Goal: Task Accomplishment & Management: Manage account settings

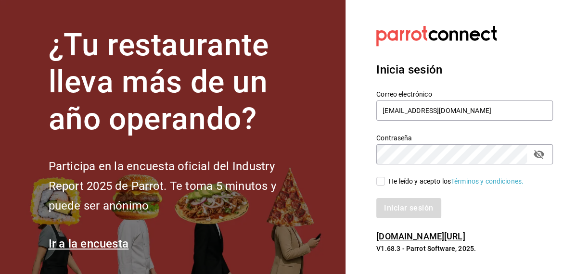
click at [382, 183] on input "He leído y acepto los Términos y condiciones." at bounding box center [380, 181] width 9 height 9
checkbox input "true"
click at [391, 206] on button "Iniciar sesión" at bounding box center [408, 208] width 65 height 20
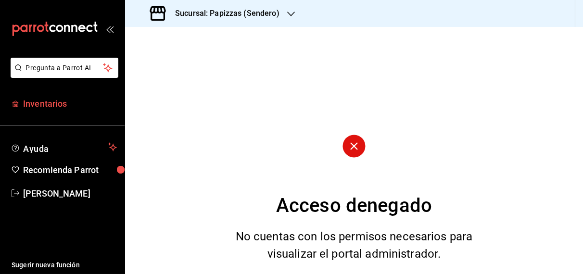
click at [53, 108] on span "Inventarios" at bounding box center [70, 103] width 94 height 13
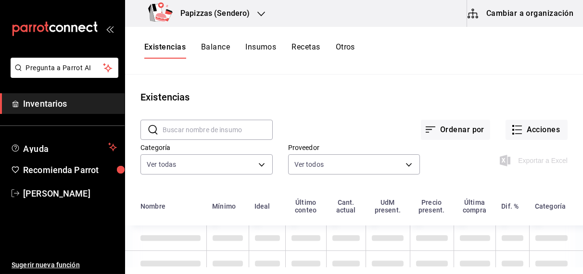
click at [220, 13] on h3 "Papizzas (Sendero)" at bounding box center [211, 14] width 77 height 12
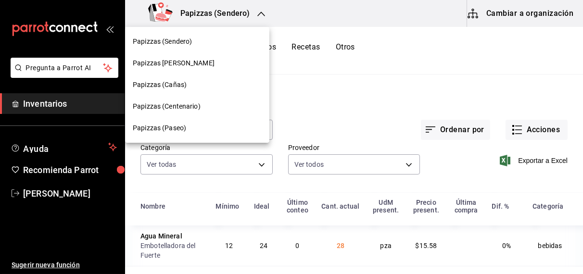
click at [164, 86] on span "Papizzas (Cañas)" at bounding box center [160, 85] width 54 height 10
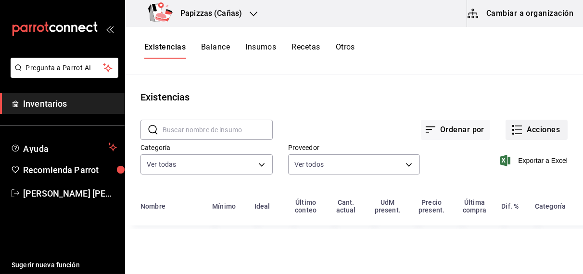
click at [527, 125] on button "Acciones" at bounding box center [537, 130] width 62 height 20
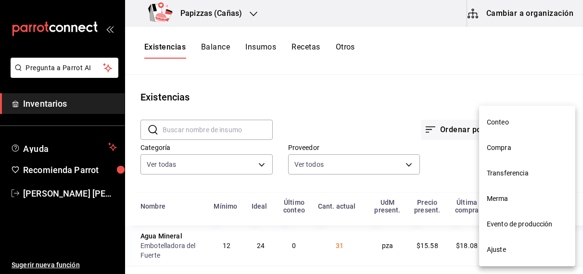
click at [497, 246] on span "Ajuste" at bounding box center [527, 250] width 81 height 10
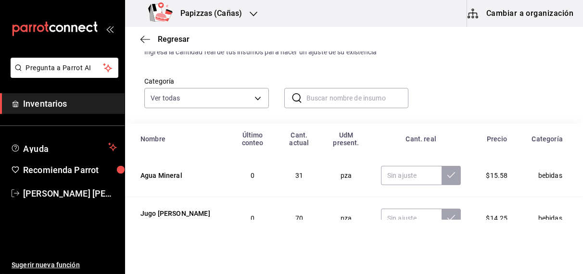
scroll to position [81, 0]
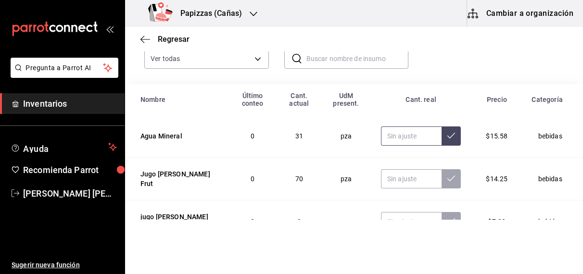
click at [386, 137] on input "text" at bounding box center [411, 136] width 61 height 19
type input "32.00"
click at [381, 178] on input "text" at bounding box center [411, 178] width 61 height 19
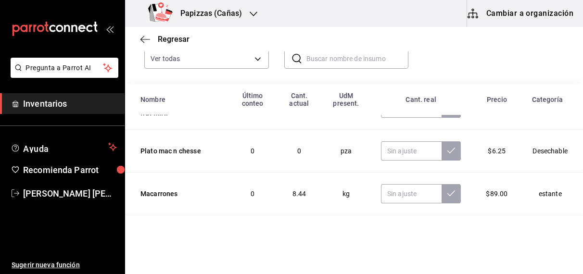
scroll to position [116, 0]
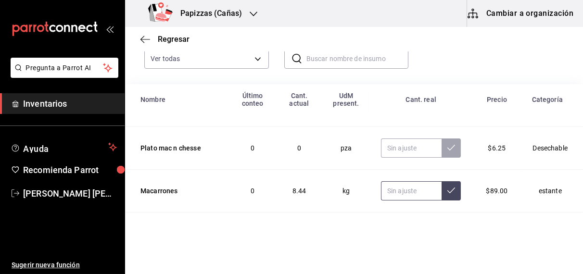
type input "58.00"
click at [390, 191] on input "text" at bounding box center [411, 190] width 61 height 19
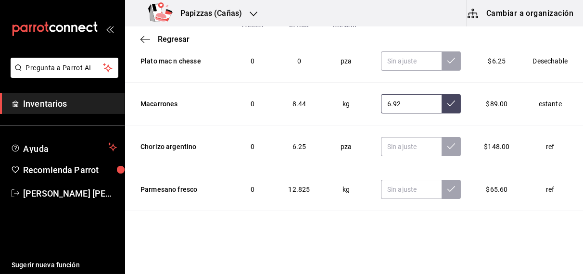
scroll to position [130, 0]
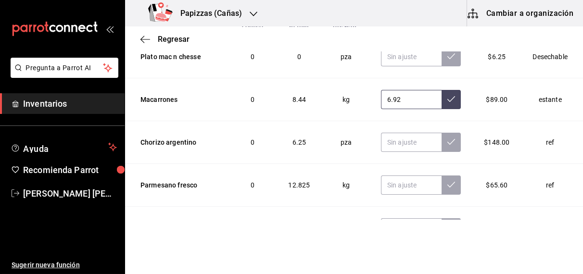
type input "6.92"
click at [397, 142] on input "text" at bounding box center [411, 142] width 61 height 19
type input "6.07"
click at [405, 186] on input "text" at bounding box center [411, 185] width 61 height 19
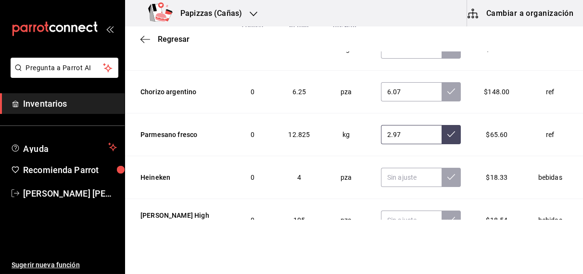
scroll to position [211, 0]
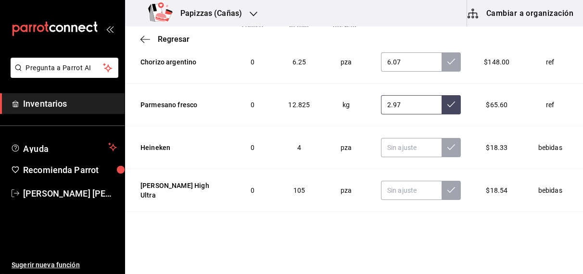
type input "2.97"
click at [381, 149] on input "text" at bounding box center [411, 147] width 61 height 19
type input "3.00"
click at [398, 187] on input "text" at bounding box center [411, 190] width 61 height 19
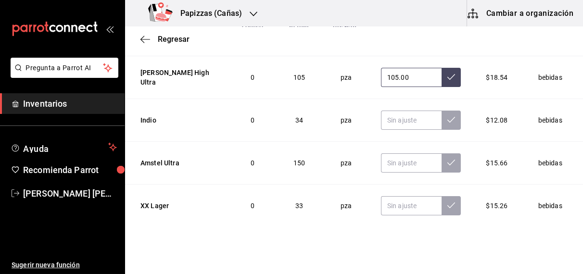
scroll to position [325, 0]
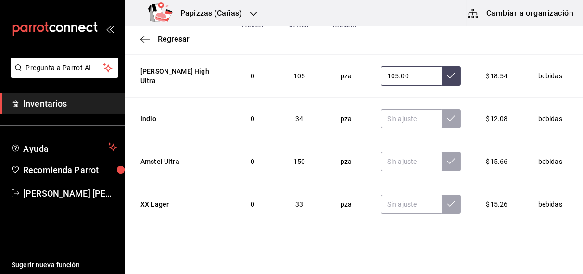
type input "105.00"
click at [383, 117] on input "text" at bounding box center [411, 118] width 61 height 19
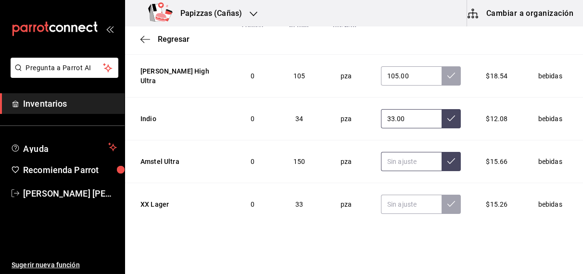
type input "33.00"
click at [389, 160] on input "text" at bounding box center [411, 161] width 61 height 19
type input "149.00"
click at [391, 204] on input "text" at bounding box center [411, 204] width 61 height 19
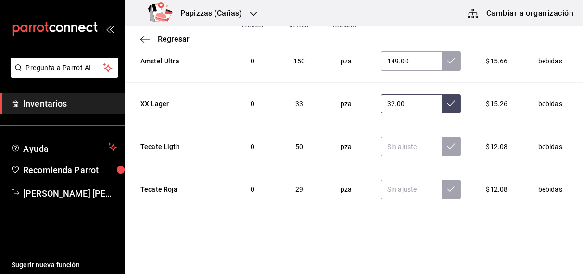
scroll to position [426, 0]
type input "32.00"
click at [391, 144] on input "text" at bounding box center [411, 146] width 61 height 19
type input "47.00"
click at [396, 186] on input "text" at bounding box center [411, 189] width 61 height 19
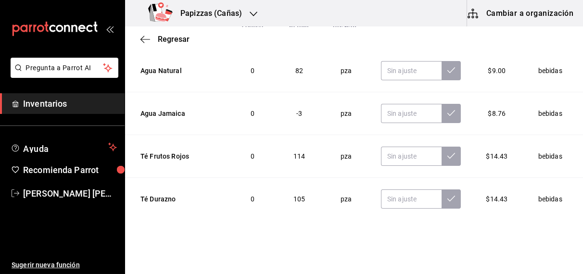
scroll to position [1228, 0]
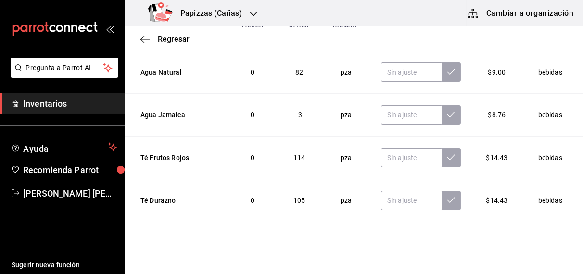
type input "29.00"
click at [401, 114] on input "text" at bounding box center [411, 114] width 61 height 19
click at [392, 64] on input "text" at bounding box center [411, 72] width 61 height 19
type input "54.00"
click at [390, 111] on input "text" at bounding box center [411, 114] width 61 height 19
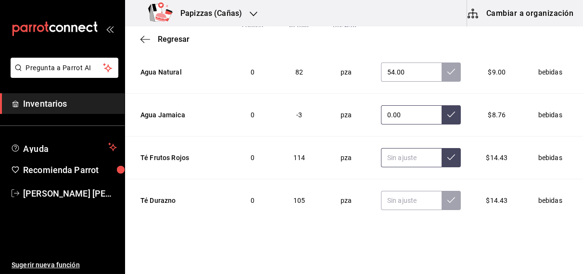
type input "0.00"
click at [385, 153] on input "text" at bounding box center [411, 157] width 61 height 19
type input "111.00"
click at [387, 195] on input "text" at bounding box center [411, 200] width 61 height 19
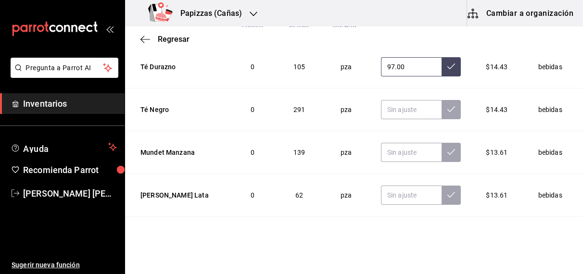
scroll to position [1366, 0]
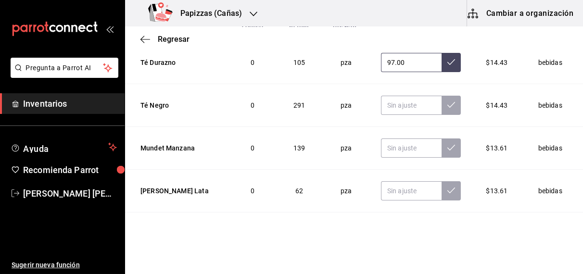
type input "97.00"
click at [392, 98] on input "text" at bounding box center [411, 105] width 61 height 19
type input "297.00"
click at [386, 140] on input "text" at bounding box center [411, 148] width 61 height 19
type input "138.00"
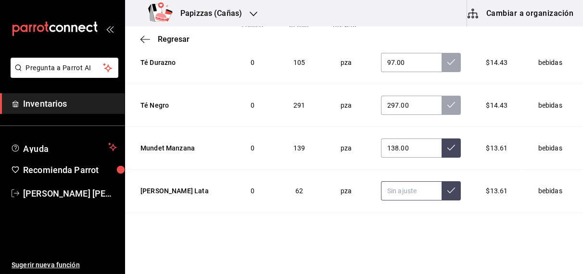
click at [396, 184] on input "text" at bounding box center [411, 190] width 61 height 19
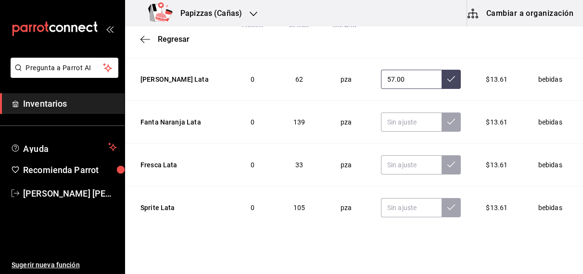
scroll to position [1481, 0]
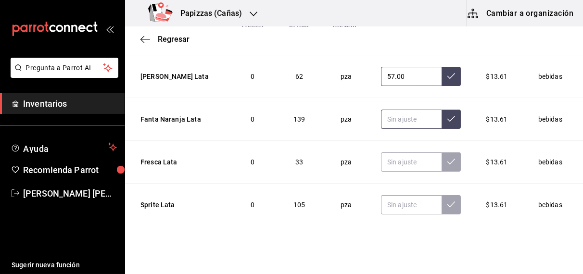
type input "57.00"
click at [391, 112] on input "text" at bounding box center [411, 119] width 61 height 19
type input "141.00"
click at [395, 155] on input "text" at bounding box center [411, 162] width 61 height 19
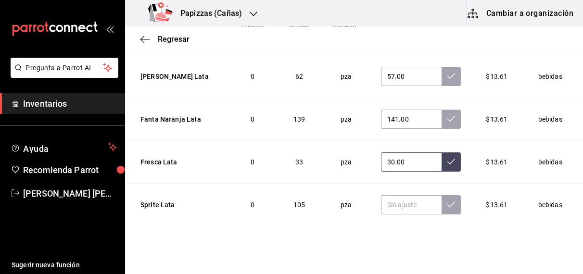
type input "30.00"
click at [386, 202] on input "text" at bounding box center [411, 204] width 61 height 19
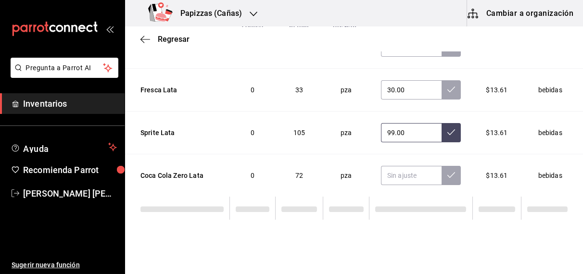
scroll to position [1558, 0]
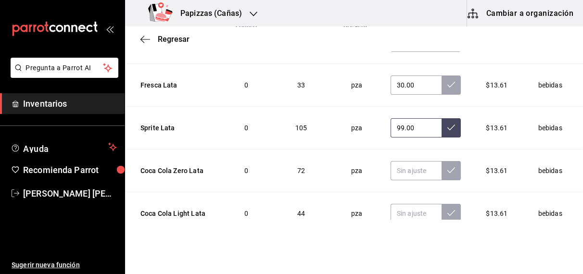
type input "99.00"
click at [392, 166] on input "text" at bounding box center [416, 170] width 51 height 19
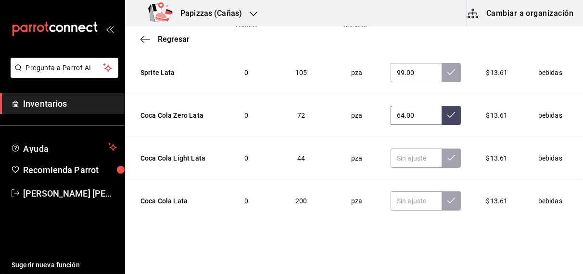
scroll to position [1617, 0]
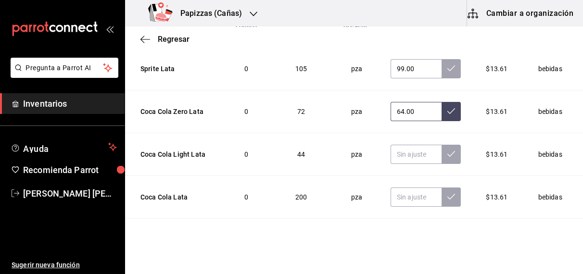
type input "64.00"
click at [395, 151] on input "text" at bounding box center [416, 154] width 51 height 19
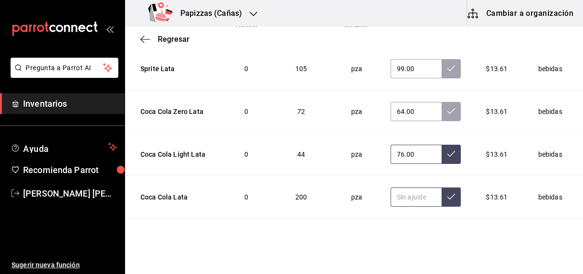
type input "76.00"
click at [405, 190] on input "text" at bounding box center [416, 197] width 51 height 19
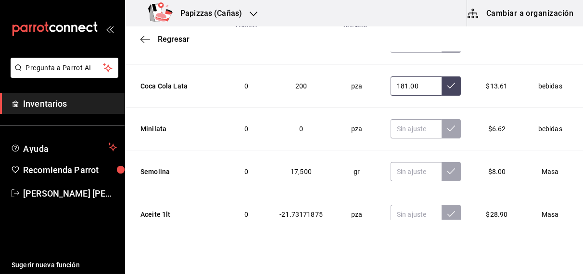
scroll to position [1730, 0]
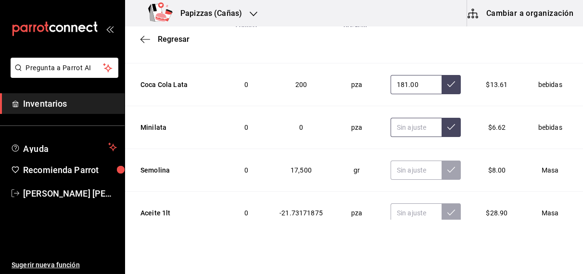
type input "181.00"
click at [391, 119] on input "text" at bounding box center [416, 127] width 51 height 19
click at [406, 161] on input "text" at bounding box center [416, 170] width 51 height 19
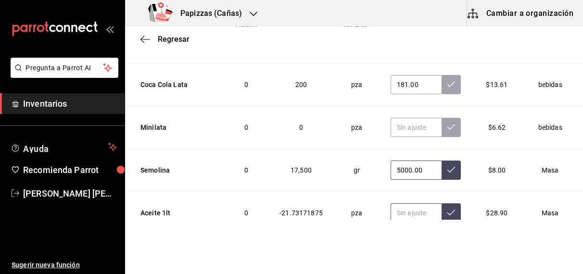
type input "5000.00"
click at [401, 209] on input "text" at bounding box center [416, 213] width 51 height 19
type input "15.00"
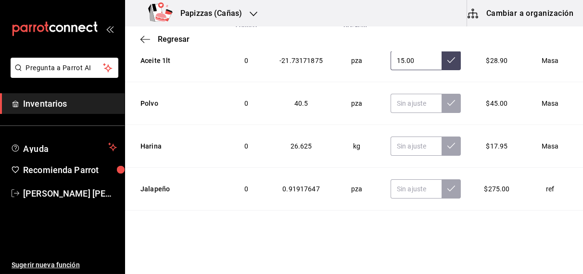
scroll to position [1893, 0]
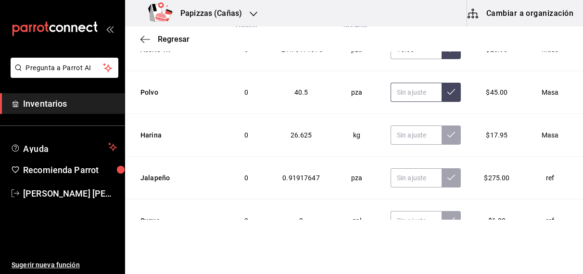
click at [398, 83] on input "text" at bounding box center [416, 92] width 51 height 19
type input "26.46"
click at [391, 126] on input "text" at bounding box center [416, 135] width 51 height 19
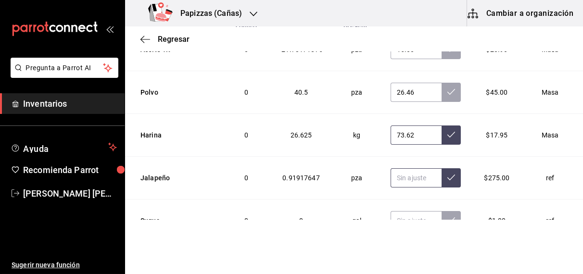
type input "73.62"
click at [397, 177] on input "text" at bounding box center [416, 177] width 51 height 19
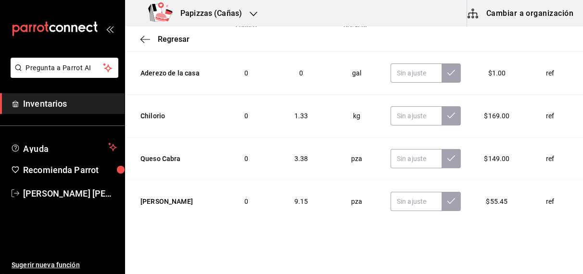
scroll to position [2257, 0]
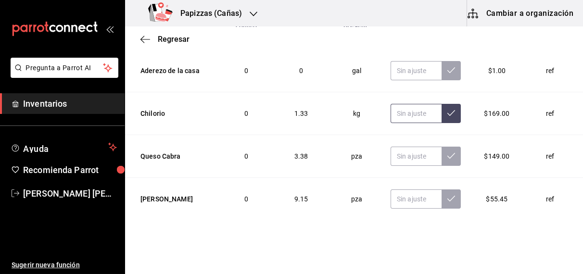
click at [403, 107] on input "text" at bounding box center [416, 113] width 51 height 19
type input "0.50"
type input "1.33"
click at [397, 151] on input "text" at bounding box center [416, 156] width 51 height 19
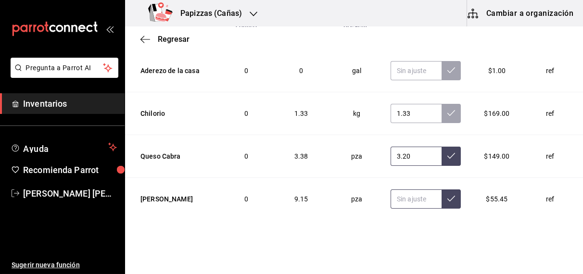
type input "3.20"
click at [404, 191] on input "text" at bounding box center [416, 199] width 51 height 19
click at [405, 190] on input "text" at bounding box center [416, 199] width 51 height 19
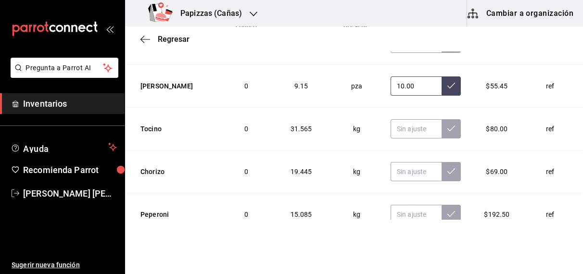
scroll to position [2381, 0]
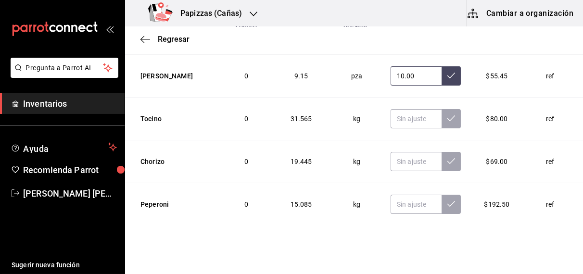
type input "10.00"
click at [398, 112] on input "text" at bounding box center [416, 118] width 51 height 19
type input "17.34"
click at [391, 152] on input "text" at bounding box center [416, 161] width 51 height 19
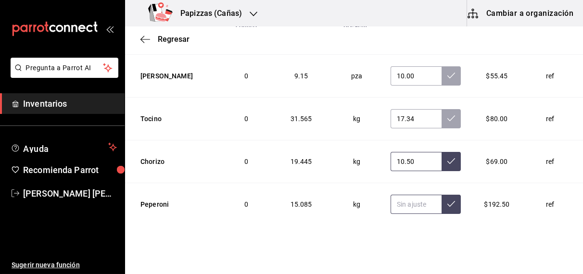
type input "10.50"
click at [401, 198] on input "text" at bounding box center [416, 204] width 51 height 19
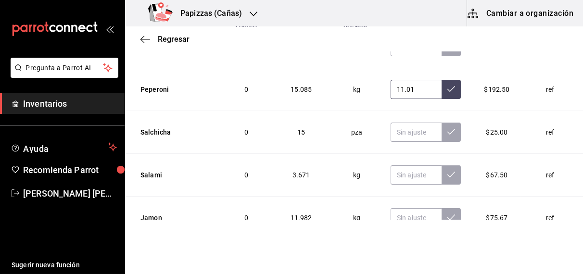
scroll to position [2497, 0]
type input "11.01"
click at [403, 123] on input "text" at bounding box center [416, 131] width 51 height 19
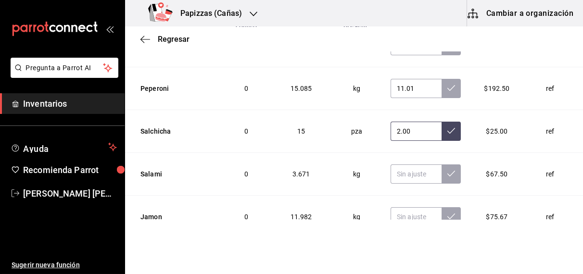
type input "2.00"
click at [395, 166] on input "text" at bounding box center [416, 174] width 51 height 19
type input "3.54"
click at [401, 207] on input "text" at bounding box center [416, 216] width 51 height 19
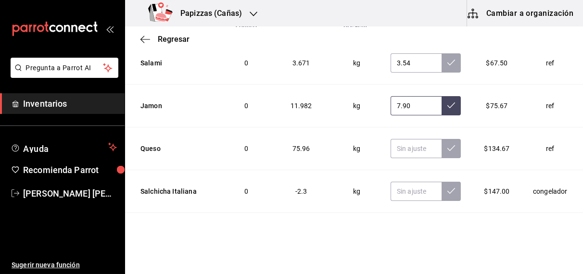
scroll to position [2616, 0]
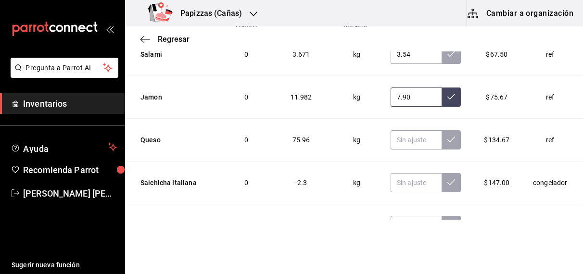
type input "7.90"
click at [403, 130] on input "text" at bounding box center [416, 139] width 51 height 19
type input "61.85"
click at [397, 175] on input "text" at bounding box center [416, 182] width 51 height 19
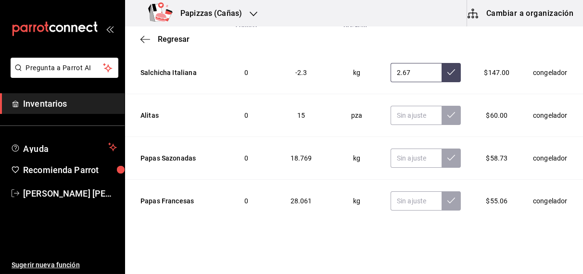
scroll to position [2732, 0]
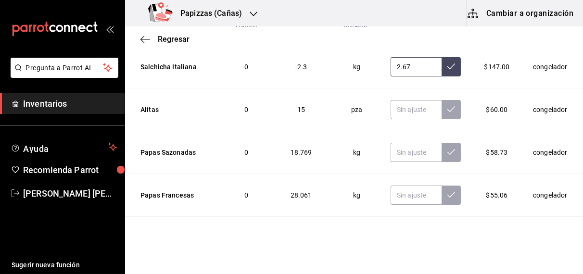
type input "2.67"
click at [398, 102] on input "text" at bounding box center [416, 109] width 51 height 19
type input "20.00"
click at [399, 143] on input "text" at bounding box center [416, 152] width 51 height 19
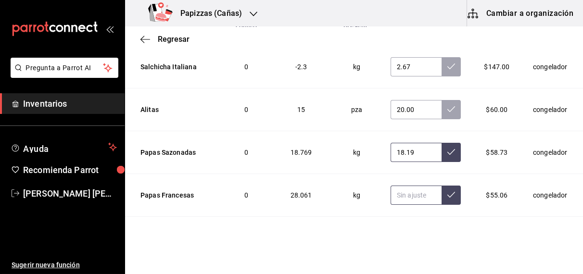
type input "18.19"
click at [395, 186] on input "text" at bounding box center [416, 195] width 51 height 19
type input "20.71"
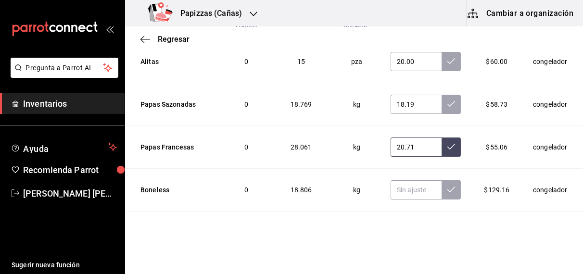
scroll to position [2829, 0]
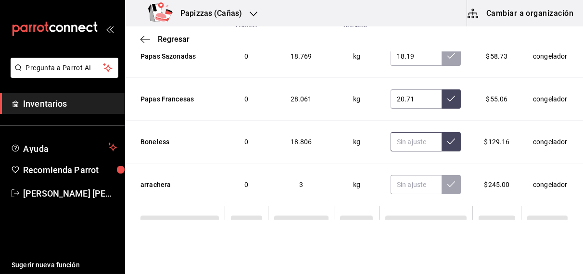
click at [391, 134] on input "text" at bounding box center [416, 141] width 51 height 19
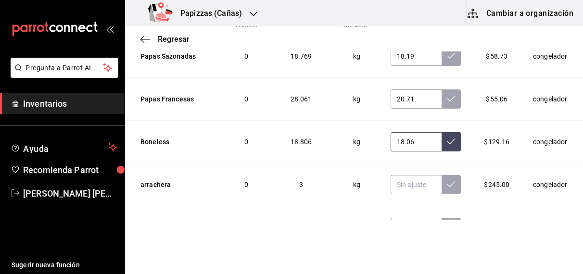
type input "18.06"
click at [404, 177] on input "text" at bounding box center [416, 184] width 51 height 19
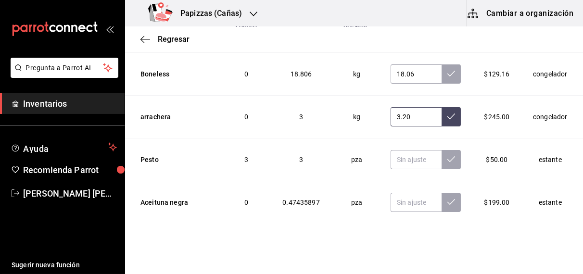
scroll to position [2903, 0]
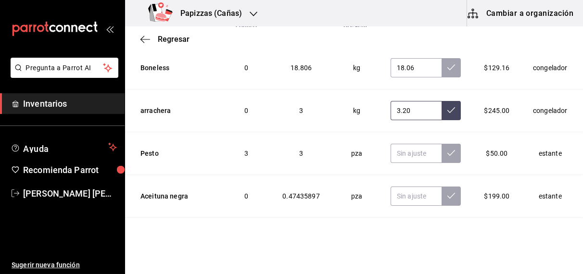
type input "3.20"
click at [393, 144] on input "text" at bounding box center [416, 153] width 51 height 19
type input "3.00"
click at [406, 187] on input "text" at bounding box center [416, 196] width 51 height 19
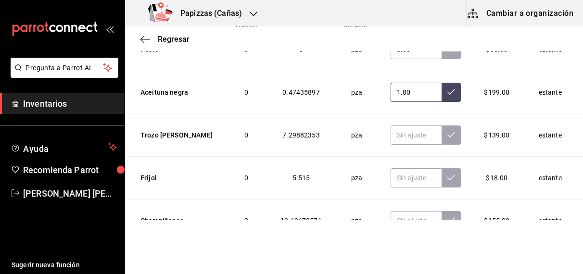
scroll to position [3008, 0]
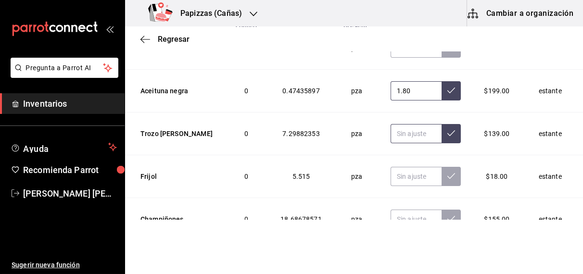
type input "1.80"
click at [401, 124] on input "text" at bounding box center [416, 133] width 51 height 19
type input "4.18"
click at [401, 167] on input "text" at bounding box center [416, 176] width 51 height 19
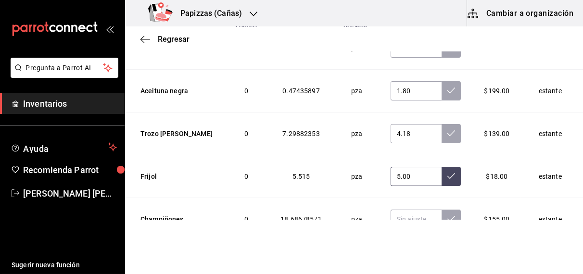
type input "5.00"
click at [391, 210] on input "text" at bounding box center [416, 219] width 51 height 19
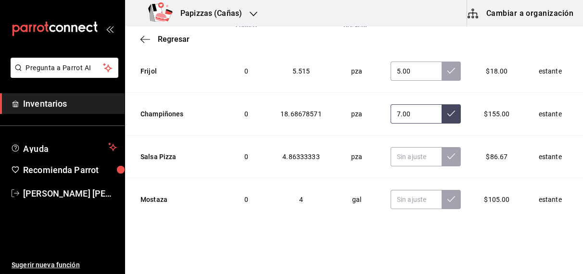
scroll to position [3116, 0]
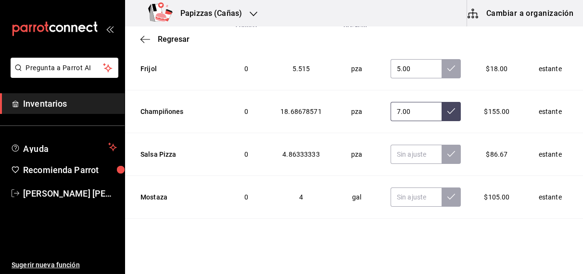
type input "7.00"
click at [407, 145] on input "text" at bounding box center [416, 154] width 51 height 19
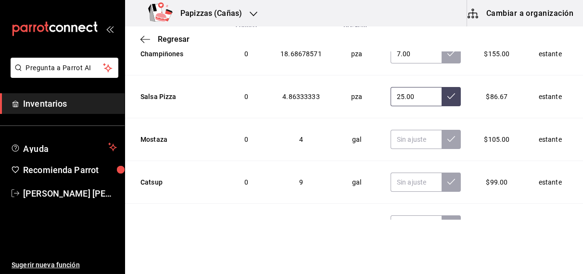
scroll to position [3174, 0]
type input "25.00"
click at [407, 129] on input "text" at bounding box center [416, 138] width 51 height 19
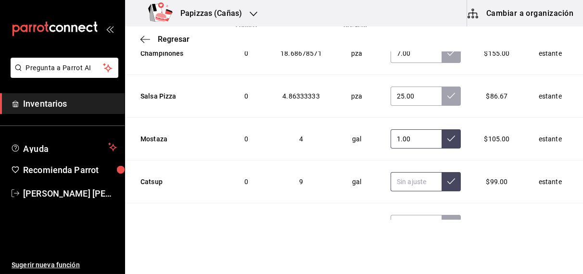
type input "1.00"
click at [403, 172] on input "text" at bounding box center [416, 181] width 51 height 19
type input "3.00"
click at [413, 215] on input "text" at bounding box center [416, 224] width 51 height 19
type input "1.00"
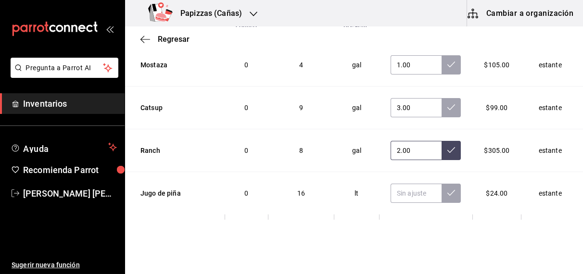
scroll to position [3252, 0]
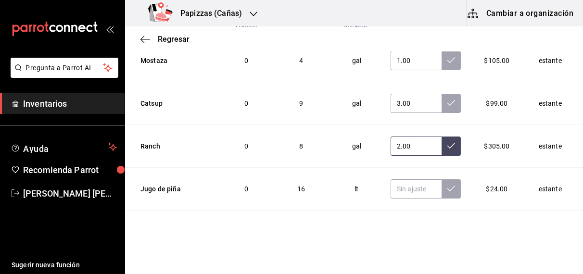
type input "2.00"
click at [398, 179] on input "text" at bounding box center [416, 188] width 51 height 19
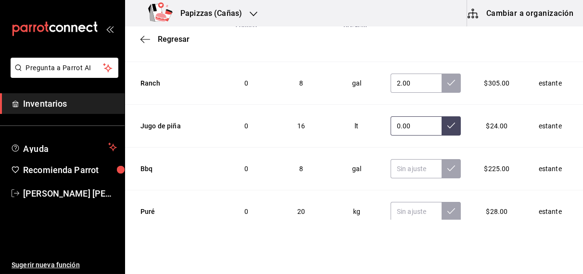
scroll to position [3327, 0]
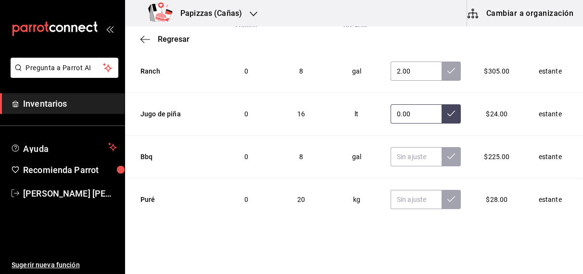
type input "0.00"
click at [403, 147] on input "text" at bounding box center [416, 156] width 51 height 19
type input "0.00"
click at [397, 190] on input "text" at bounding box center [416, 199] width 51 height 19
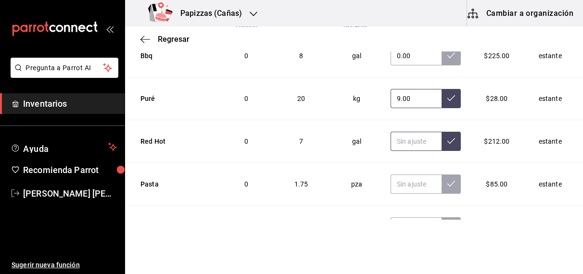
type input "9.00"
click at [391, 132] on input "text" at bounding box center [416, 141] width 51 height 19
type input "3.00"
click at [395, 175] on input "text" at bounding box center [416, 184] width 51 height 19
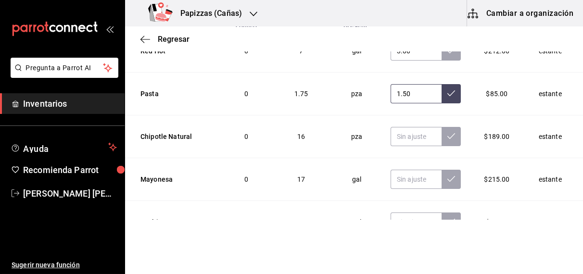
scroll to position [3519, 0]
type input "1.50"
click at [401, 127] on input "text" at bounding box center [416, 136] width 51 height 19
type input "3.00"
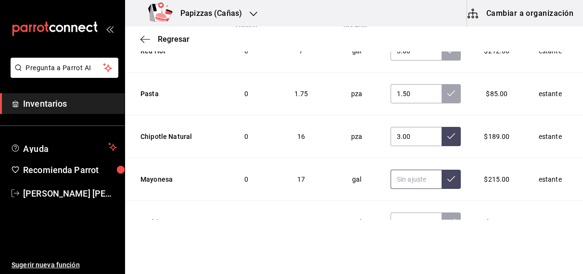
click at [395, 170] on input "text" at bounding box center [416, 179] width 51 height 19
type input "5.00"
click at [393, 213] on input "text" at bounding box center [416, 222] width 51 height 19
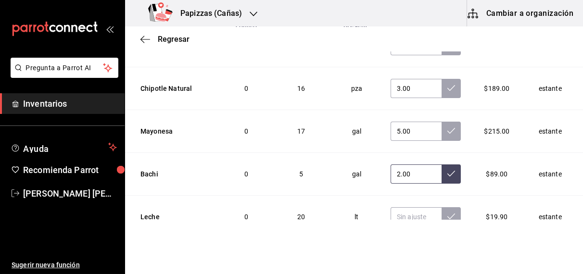
scroll to position [3574, 0]
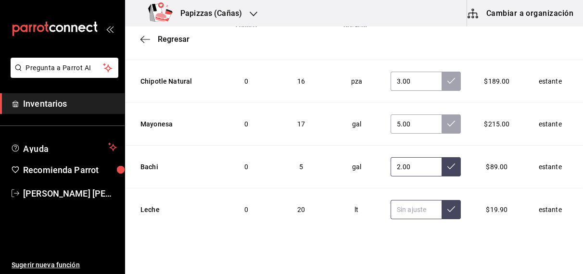
type input "2.00"
click at [397, 200] on input "text" at bounding box center [416, 209] width 51 height 19
type input "4.00"
click at [442, 200] on button at bounding box center [451, 209] width 19 height 19
click at [447, 163] on icon at bounding box center [451, 167] width 8 height 8
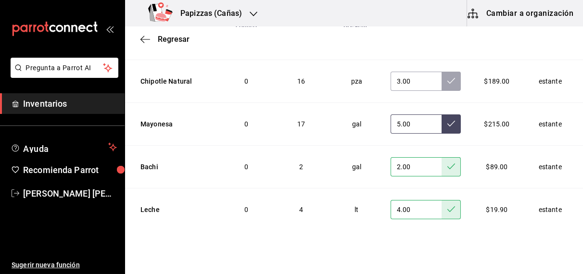
click at [442, 117] on button at bounding box center [451, 124] width 19 height 19
click at [442, 72] on button at bounding box center [451, 81] width 19 height 19
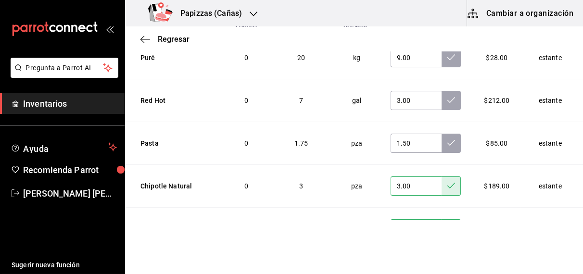
scroll to position [3468, 0]
click at [442, 135] on button at bounding box center [451, 144] width 19 height 19
click at [447, 97] on icon at bounding box center [451, 101] width 8 height 8
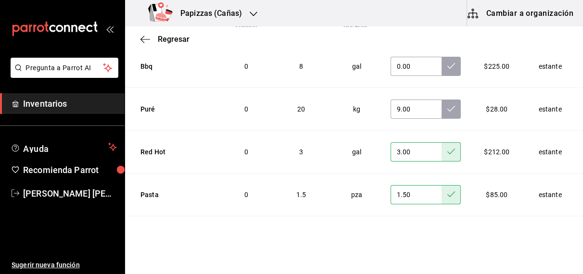
scroll to position [3370, 0]
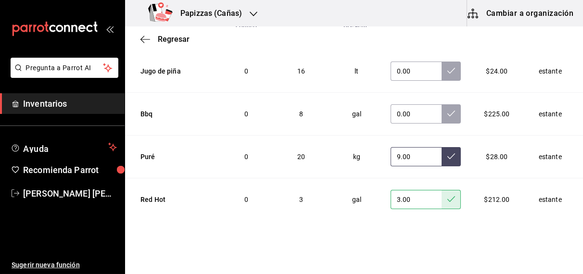
click at [447, 153] on icon at bounding box center [451, 157] width 8 height 8
click at [447, 110] on icon at bounding box center [451, 114] width 8 height 8
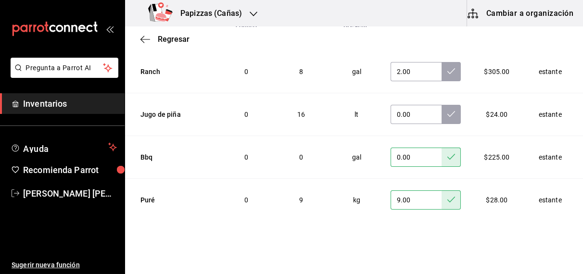
scroll to position [3295, 0]
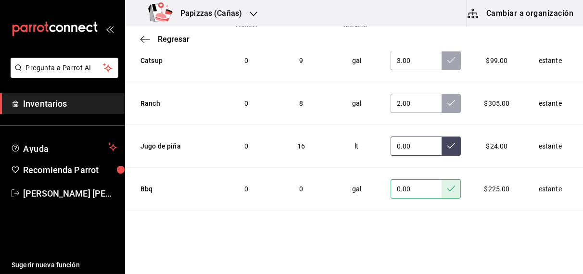
click at [447, 142] on icon at bounding box center [451, 146] width 8 height 8
click at [447, 99] on icon at bounding box center [451, 103] width 8 height 8
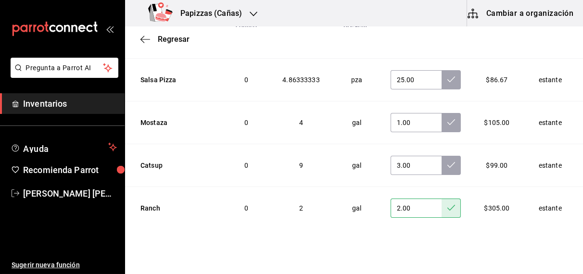
scroll to position [3188, 0]
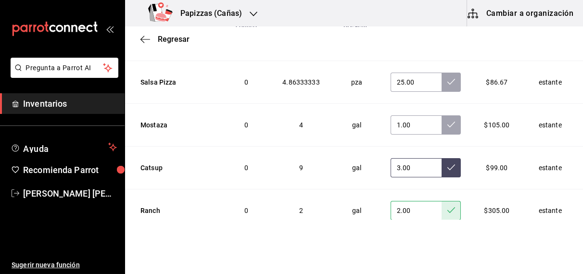
click at [442, 161] on button at bounding box center [451, 167] width 19 height 19
click at [447, 121] on icon at bounding box center [451, 125] width 8 height 8
click at [447, 78] on icon at bounding box center [451, 82] width 8 height 8
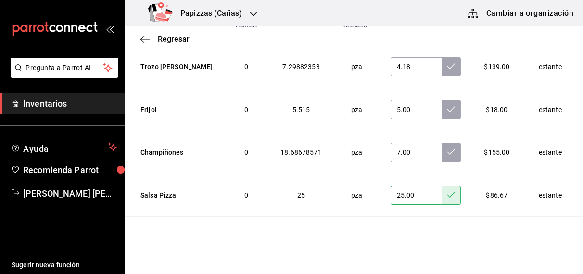
scroll to position [3074, 0]
click at [442, 143] on button at bounding box center [451, 152] width 19 height 19
click at [447, 106] on icon at bounding box center [451, 110] width 8 height 8
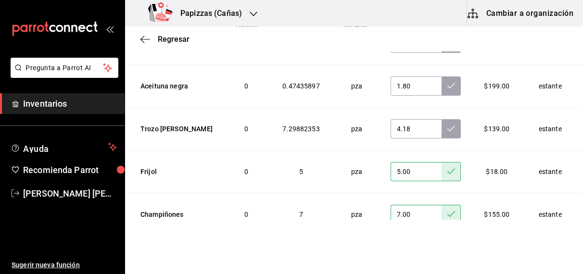
scroll to position [2975, 0]
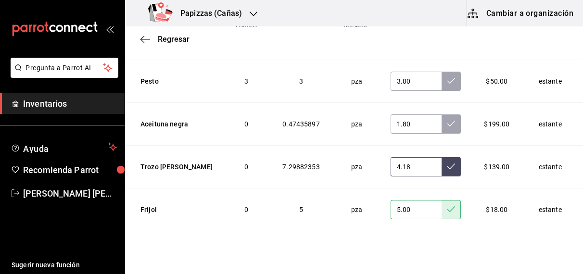
click at [447, 163] on icon at bounding box center [451, 167] width 8 height 8
click at [447, 121] on icon at bounding box center [451, 124] width 8 height 6
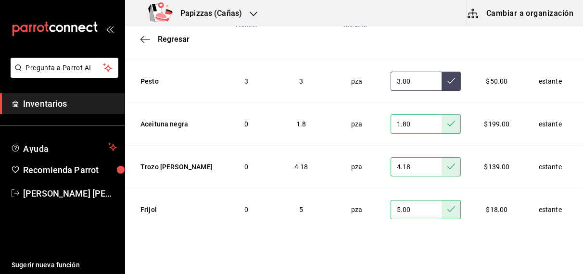
click at [447, 77] on icon at bounding box center [451, 81] width 8 height 8
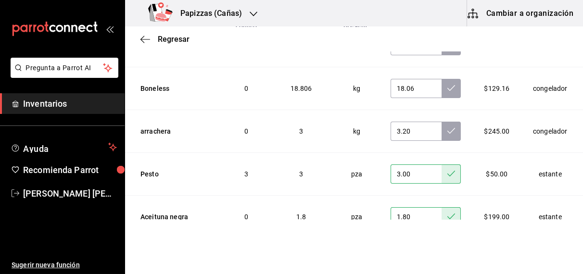
scroll to position [2844, 0]
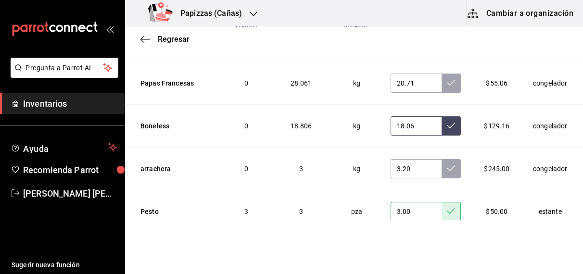
click at [447, 122] on icon at bounding box center [451, 126] width 8 height 8
click at [447, 79] on icon at bounding box center [451, 83] width 8 height 8
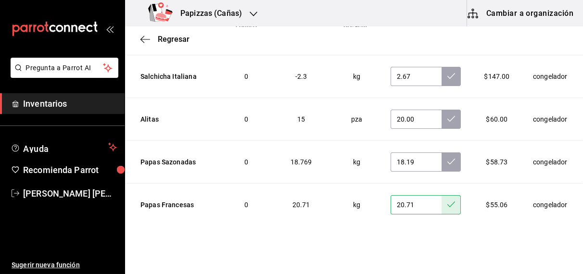
scroll to position [2714, 0]
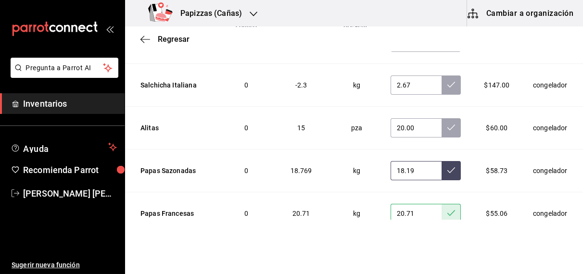
click at [447, 166] on icon at bounding box center [451, 170] width 8 height 8
click at [447, 124] on icon at bounding box center [451, 128] width 8 height 8
click at [447, 81] on icon at bounding box center [451, 85] width 8 height 8
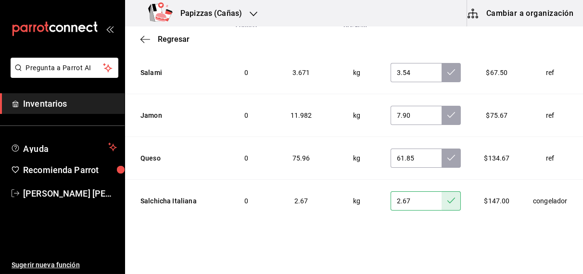
scroll to position [2597, 0]
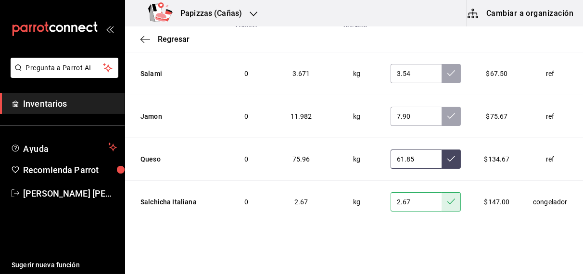
click at [442, 154] on button at bounding box center [451, 159] width 19 height 19
click at [447, 112] on icon at bounding box center [451, 116] width 8 height 8
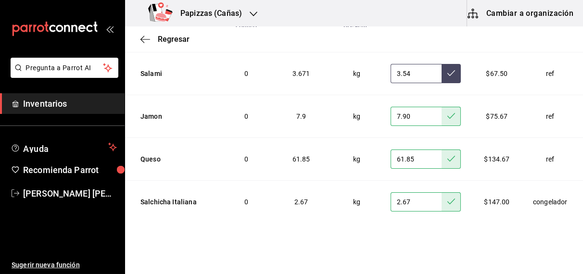
click at [447, 69] on icon at bounding box center [451, 73] width 8 height 8
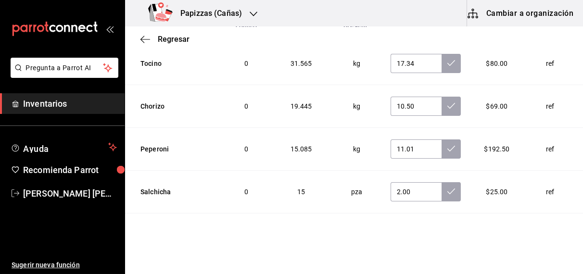
scroll to position [2432, 0]
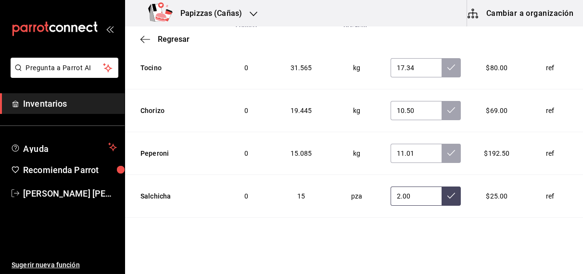
click at [442, 191] on button at bounding box center [451, 196] width 19 height 19
click at [442, 148] on button at bounding box center [451, 153] width 19 height 19
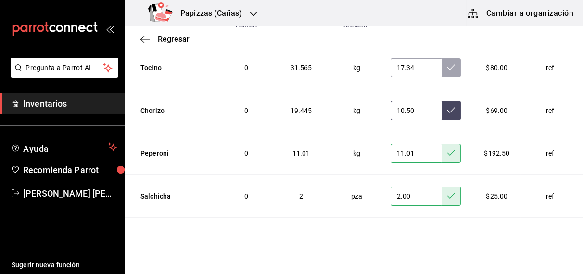
click at [447, 106] on icon at bounding box center [451, 110] width 8 height 8
click at [447, 64] on icon at bounding box center [451, 68] width 8 height 8
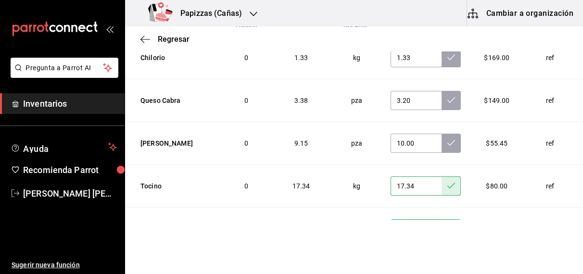
scroll to position [2305, 0]
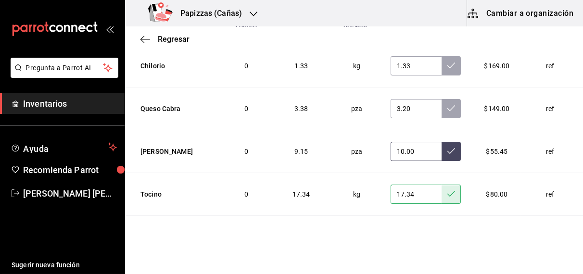
click at [447, 147] on icon at bounding box center [451, 151] width 8 height 8
click at [447, 104] on icon at bounding box center [451, 108] width 8 height 8
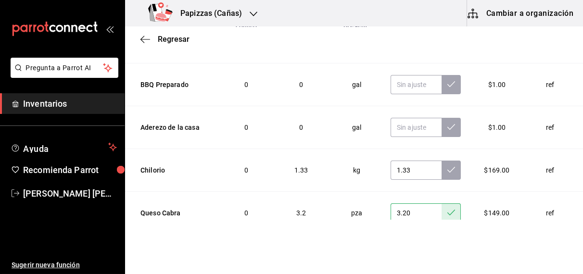
scroll to position [2200, 0]
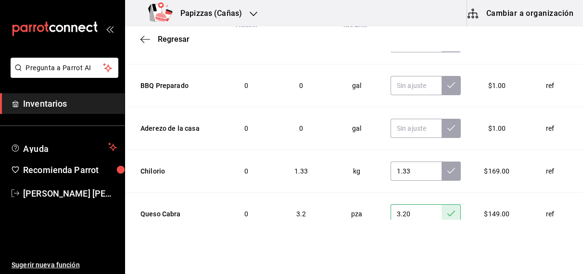
click at [442, 167] on button at bounding box center [451, 171] width 19 height 19
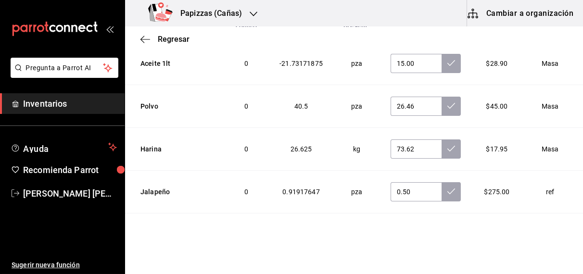
scroll to position [1875, 0]
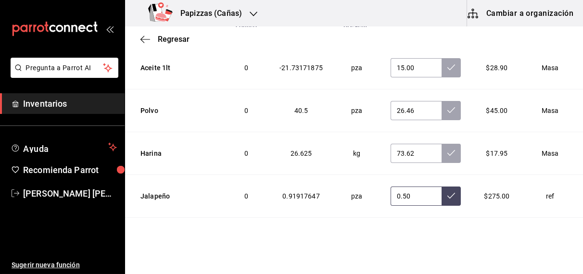
click at [447, 192] on icon at bounding box center [451, 196] width 8 height 8
click at [447, 149] on icon at bounding box center [451, 153] width 8 height 8
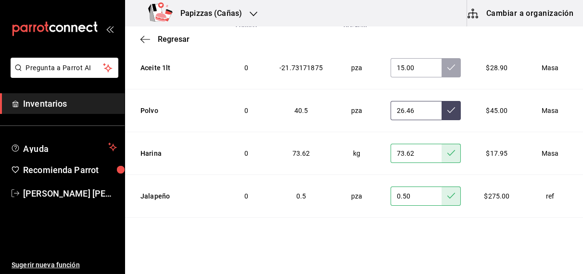
click at [447, 106] on icon at bounding box center [451, 110] width 8 height 8
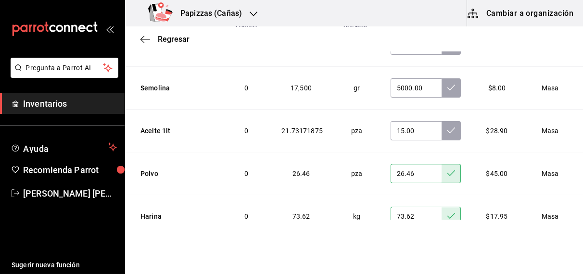
scroll to position [1777, 0]
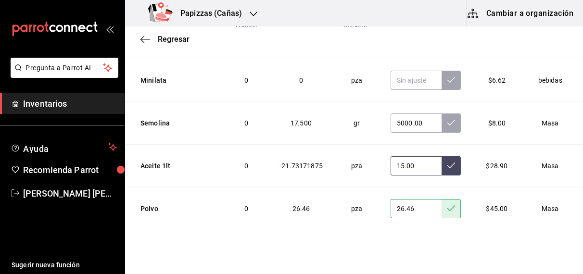
click at [447, 162] on icon at bounding box center [451, 166] width 8 height 8
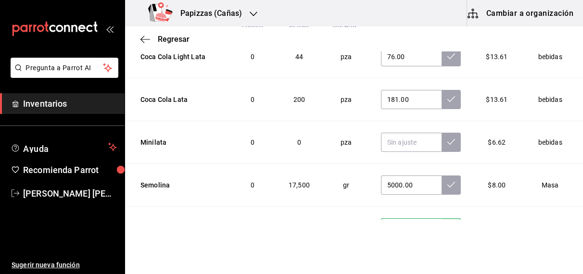
scroll to position [1709, 0]
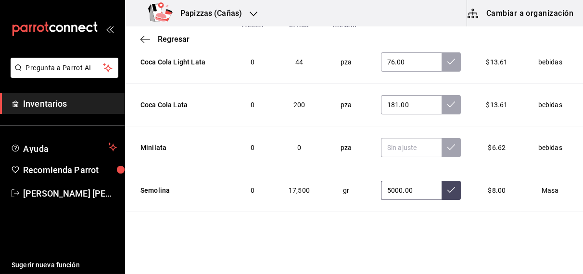
click at [447, 186] on icon at bounding box center [451, 190] width 8 height 8
click at [442, 102] on button at bounding box center [451, 104] width 19 height 19
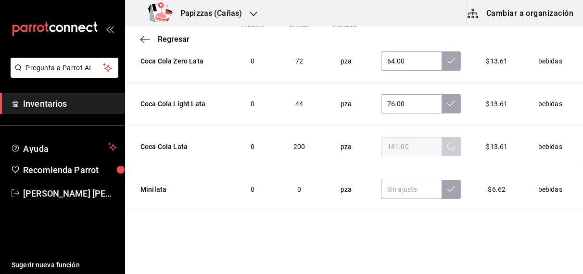
scroll to position [1637, 0]
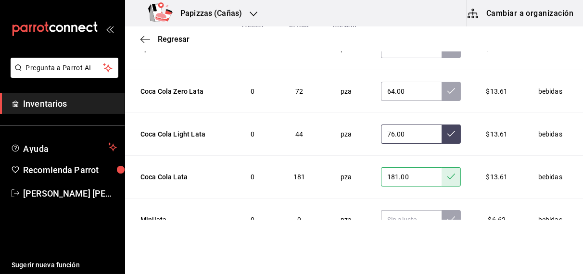
click at [447, 130] on icon at bounding box center [451, 134] width 8 height 8
click at [442, 92] on button at bounding box center [451, 91] width 19 height 19
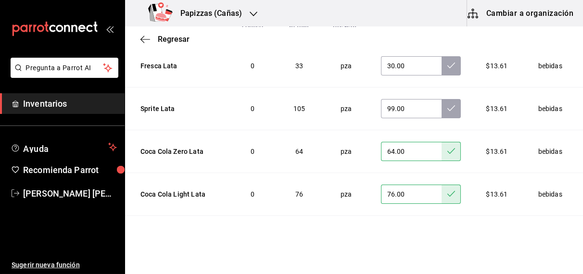
scroll to position [1537, 0]
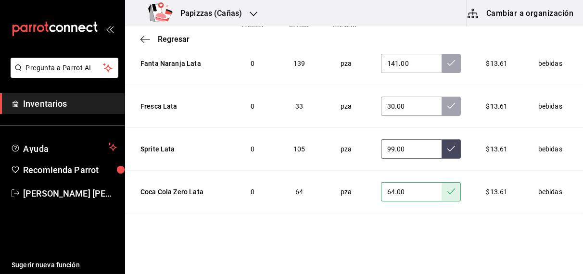
click at [447, 145] on icon at bounding box center [451, 149] width 8 height 8
click at [442, 106] on button at bounding box center [451, 106] width 19 height 19
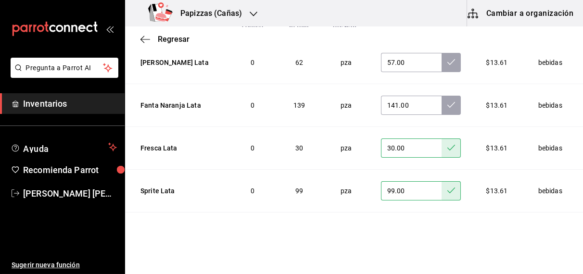
scroll to position [1454, 0]
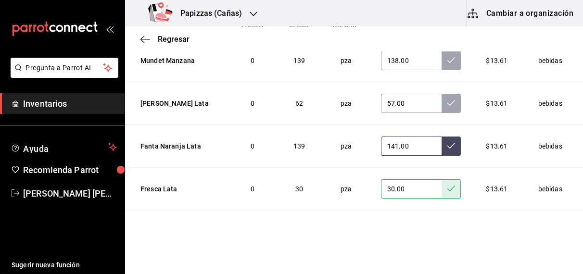
click at [447, 142] on icon at bounding box center [451, 146] width 8 height 8
click at [447, 100] on icon at bounding box center [451, 103] width 8 height 8
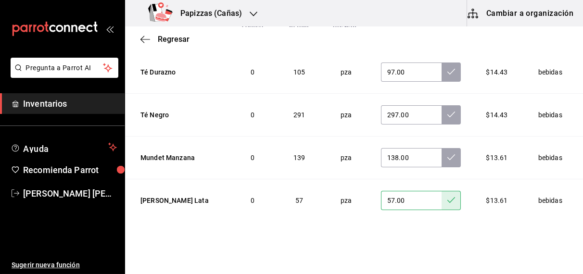
scroll to position [1357, 0]
click at [447, 153] on icon at bounding box center [451, 157] width 8 height 8
click at [447, 111] on icon at bounding box center [451, 115] width 8 height 8
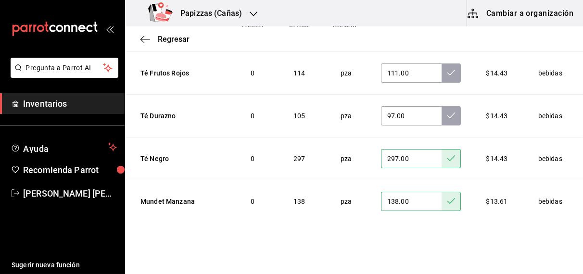
scroll to position [1291, 0]
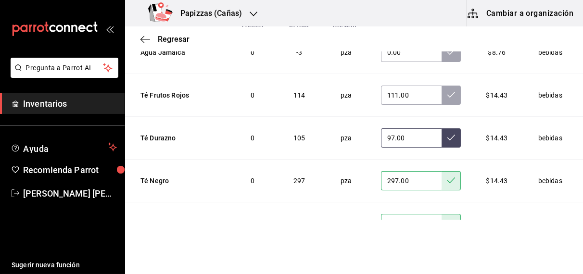
click at [447, 134] on icon at bounding box center [451, 138] width 8 height 8
click at [447, 91] on icon at bounding box center [451, 95] width 8 height 8
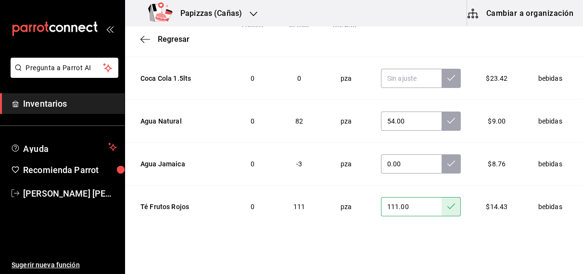
scroll to position [1179, 0]
click at [447, 161] on icon at bounding box center [451, 164] width 8 height 8
click at [447, 118] on icon at bounding box center [451, 121] width 8 height 8
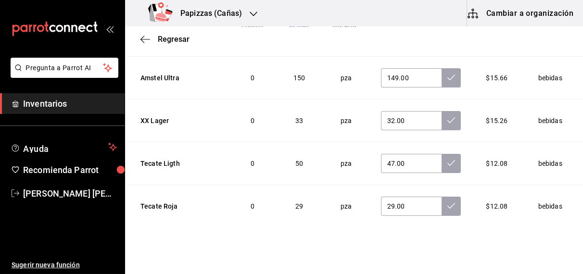
scroll to position [409, 0]
click at [447, 203] on icon at bounding box center [451, 206] width 8 height 8
click at [442, 167] on button at bounding box center [451, 163] width 19 height 19
click at [442, 126] on button at bounding box center [451, 120] width 19 height 19
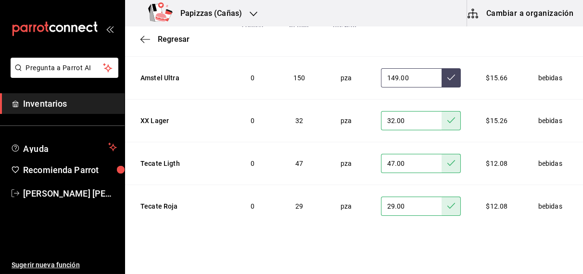
click at [447, 76] on icon at bounding box center [451, 78] width 8 height 8
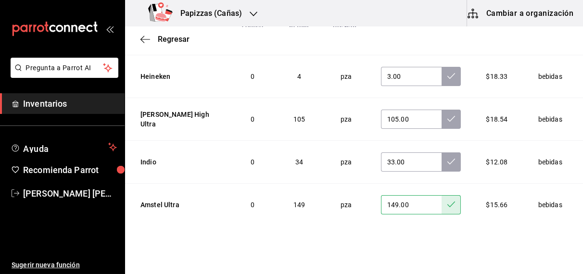
scroll to position [281, 0]
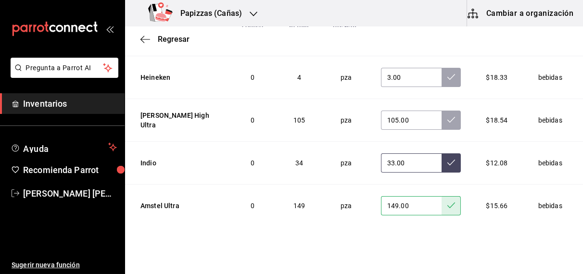
click at [442, 167] on button at bounding box center [451, 162] width 19 height 19
click at [447, 118] on icon at bounding box center [451, 120] width 8 height 8
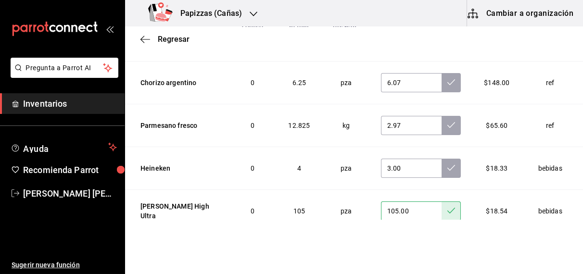
scroll to position [190, 0]
click at [447, 170] on icon at bounding box center [451, 169] width 8 height 6
click at [447, 128] on icon at bounding box center [451, 126] width 8 height 8
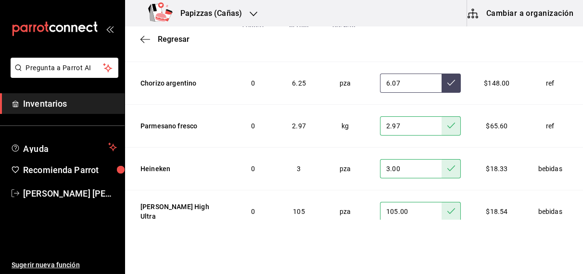
click at [442, 88] on button at bounding box center [451, 83] width 19 height 19
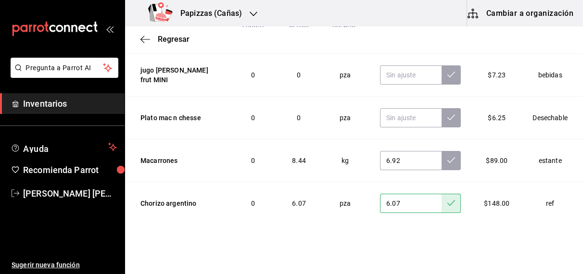
scroll to position [67, 0]
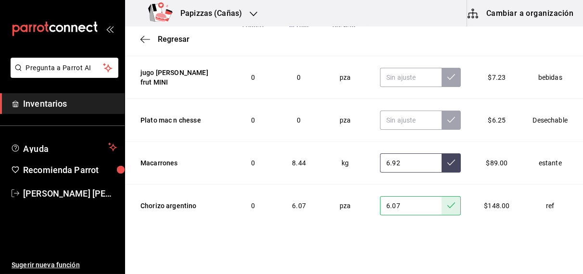
click at [447, 164] on icon at bounding box center [451, 163] width 8 height 8
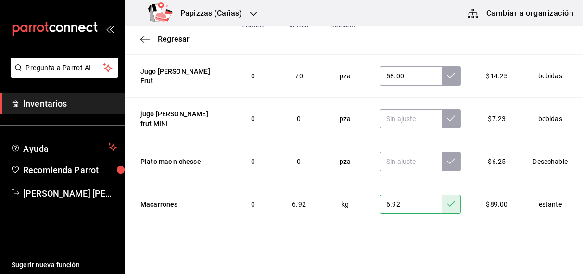
scroll to position [0, 0]
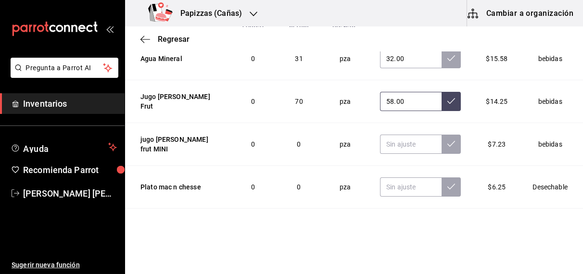
click at [442, 107] on button at bounding box center [451, 101] width 19 height 19
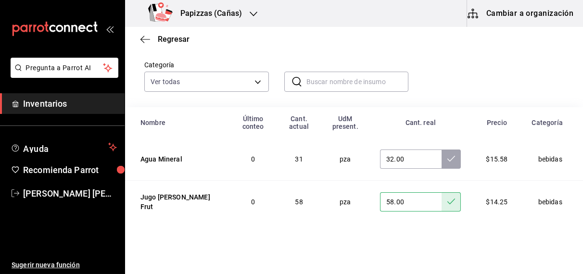
scroll to position [54, 0]
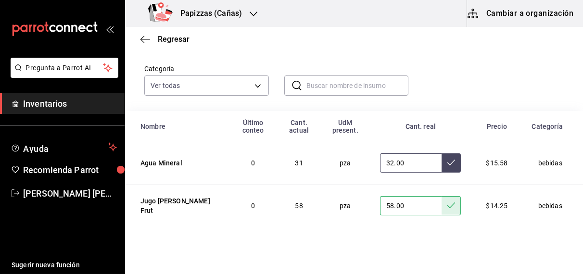
click at [442, 163] on button at bounding box center [451, 162] width 19 height 19
